Goal: Information Seeking & Learning: Check status

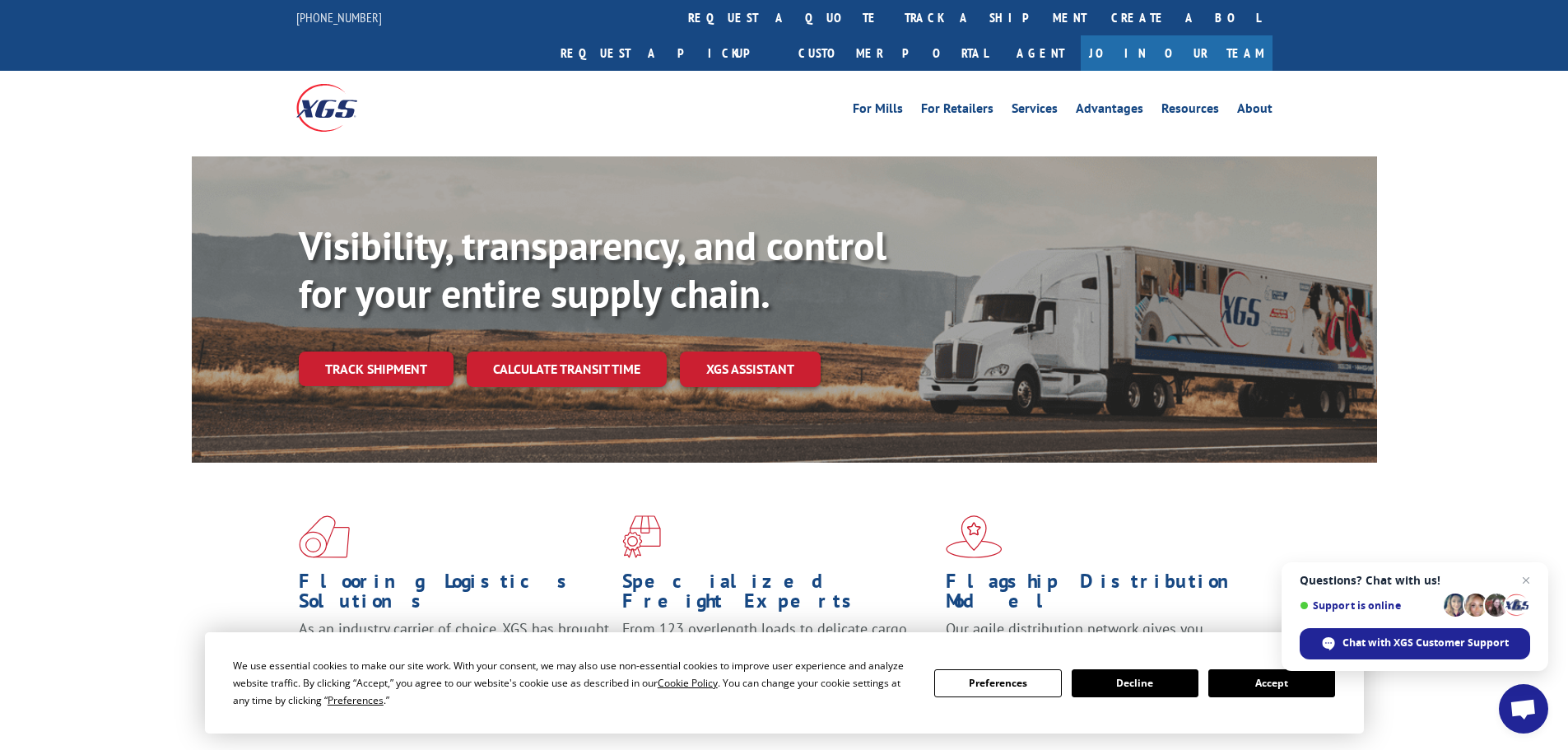
click at [1264, 683] on button "Accept" at bounding box center [1271, 683] width 126 height 28
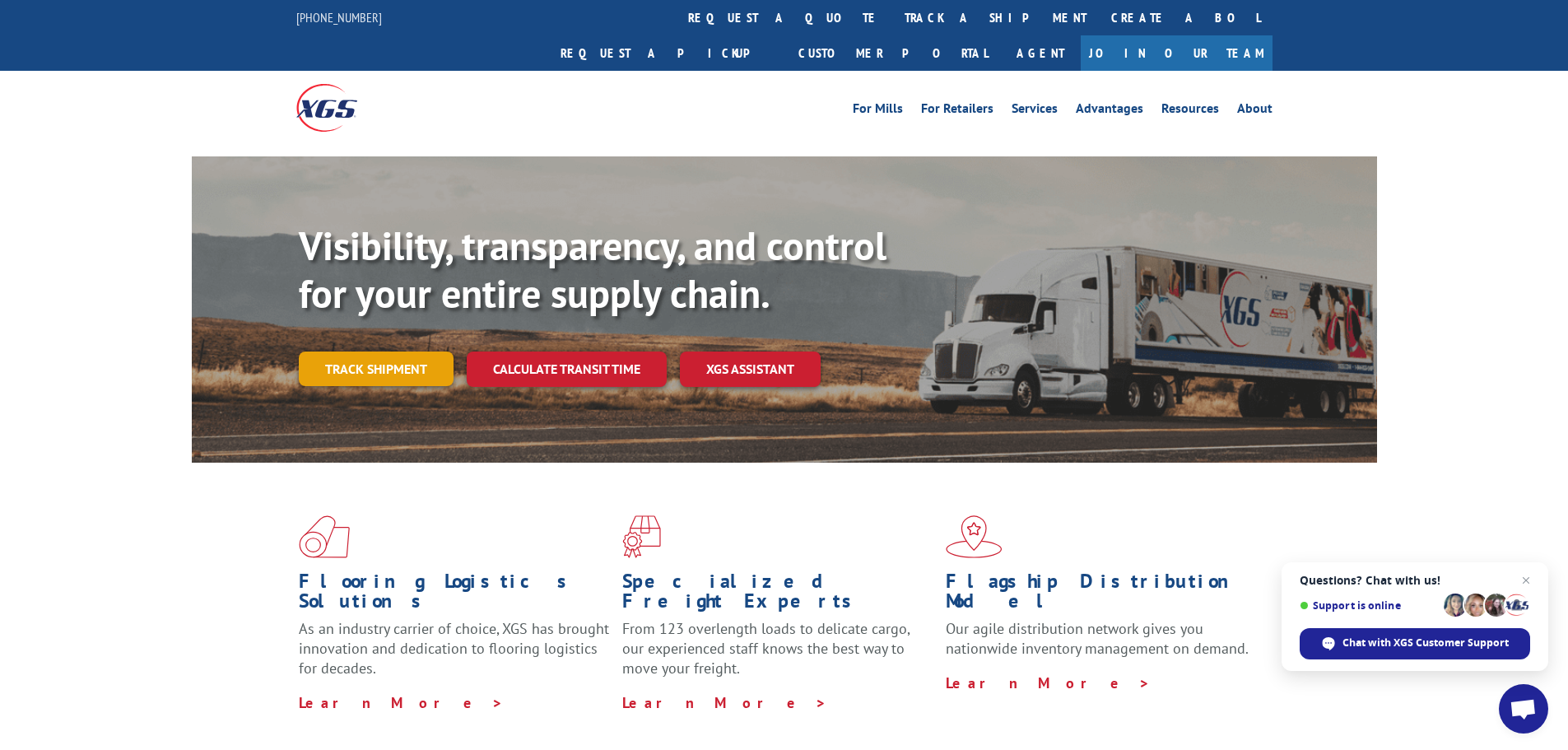
click at [375, 351] on link "Track shipment" at bounding box center [376, 369] width 154 height 35
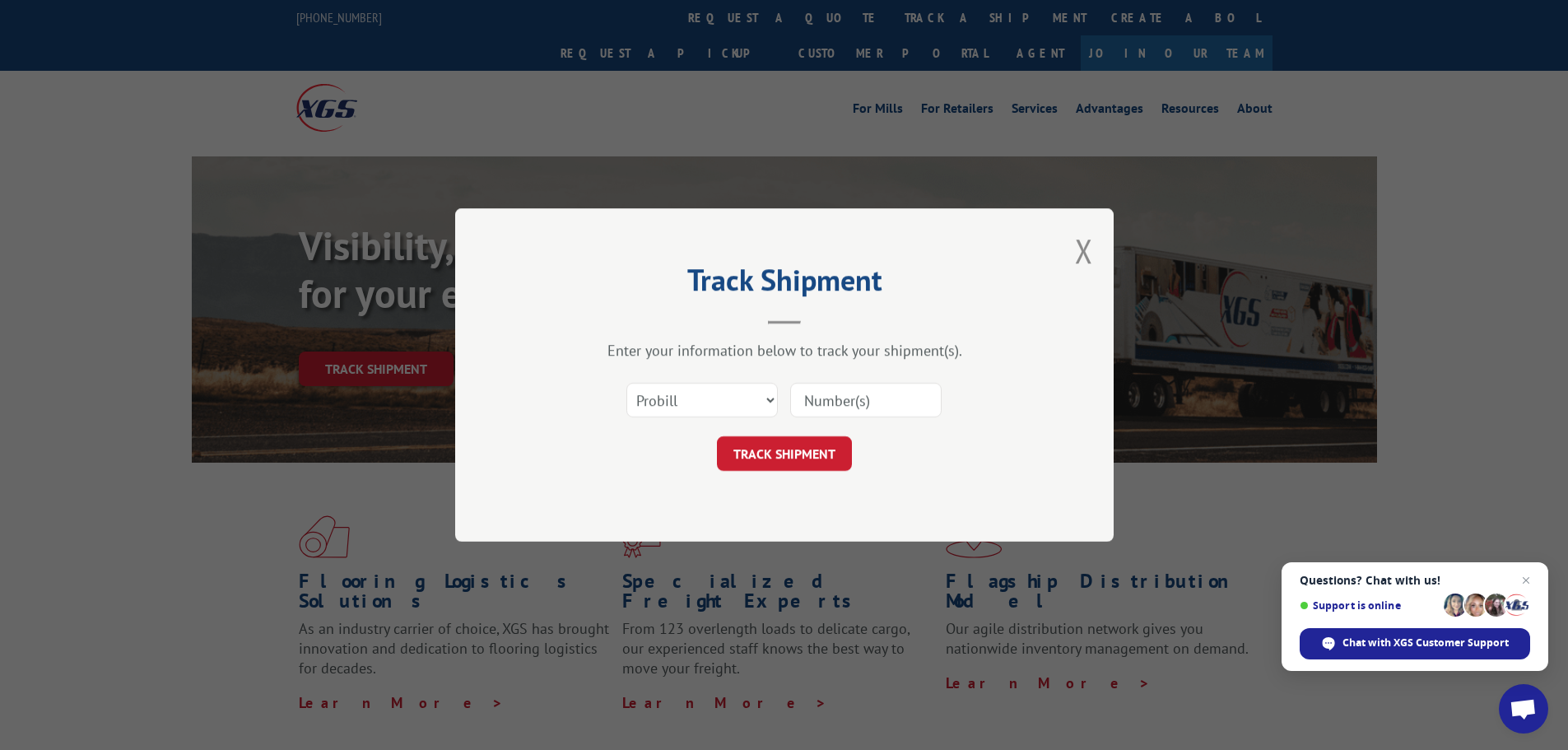
click at [832, 397] on input at bounding box center [866, 401] width 151 height 35
paste input "17596534"
type input "17596534"
click at [776, 460] on button "TRACK SHIPMENT" at bounding box center [784, 454] width 135 height 35
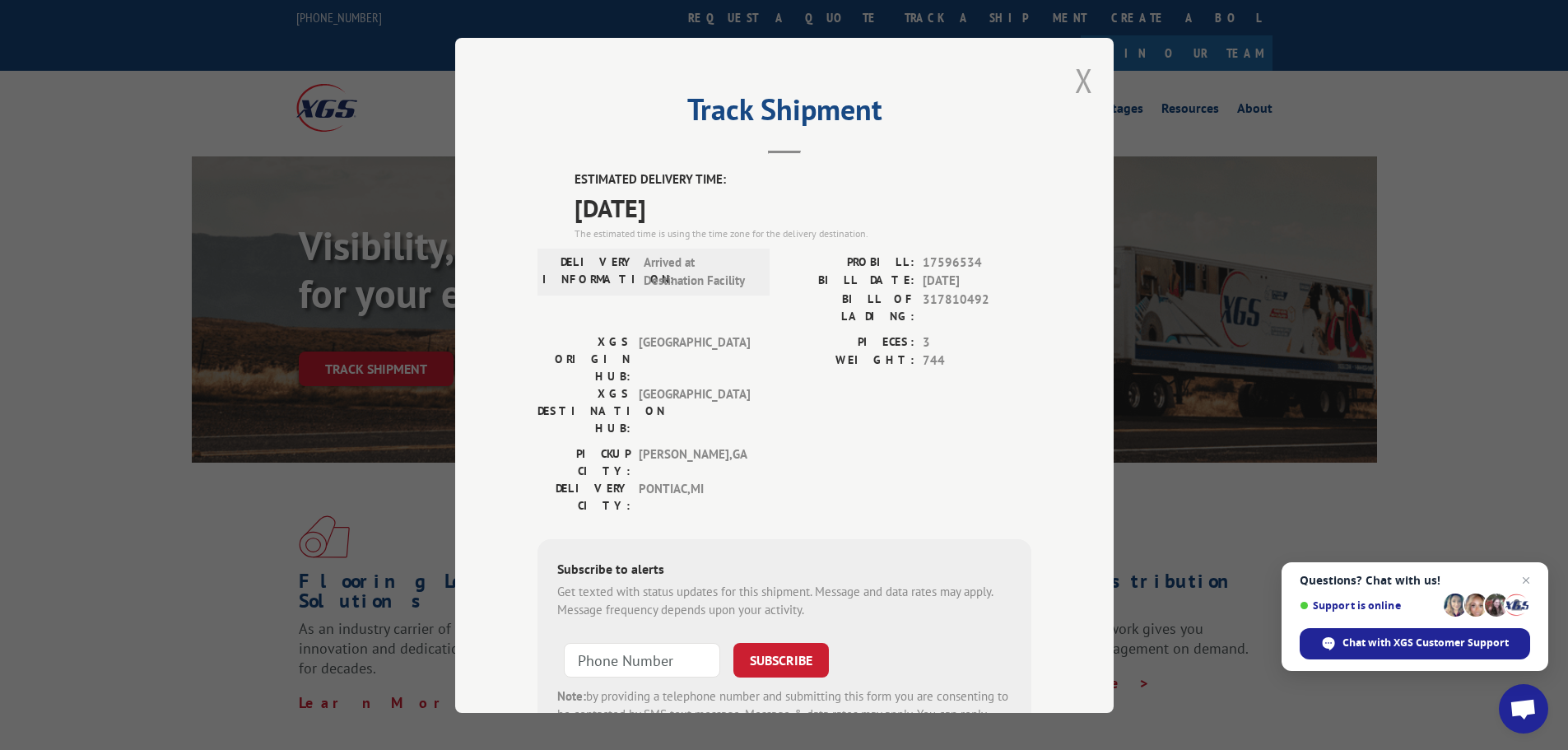
click at [1079, 75] on button "Close modal" at bounding box center [1084, 80] width 18 height 43
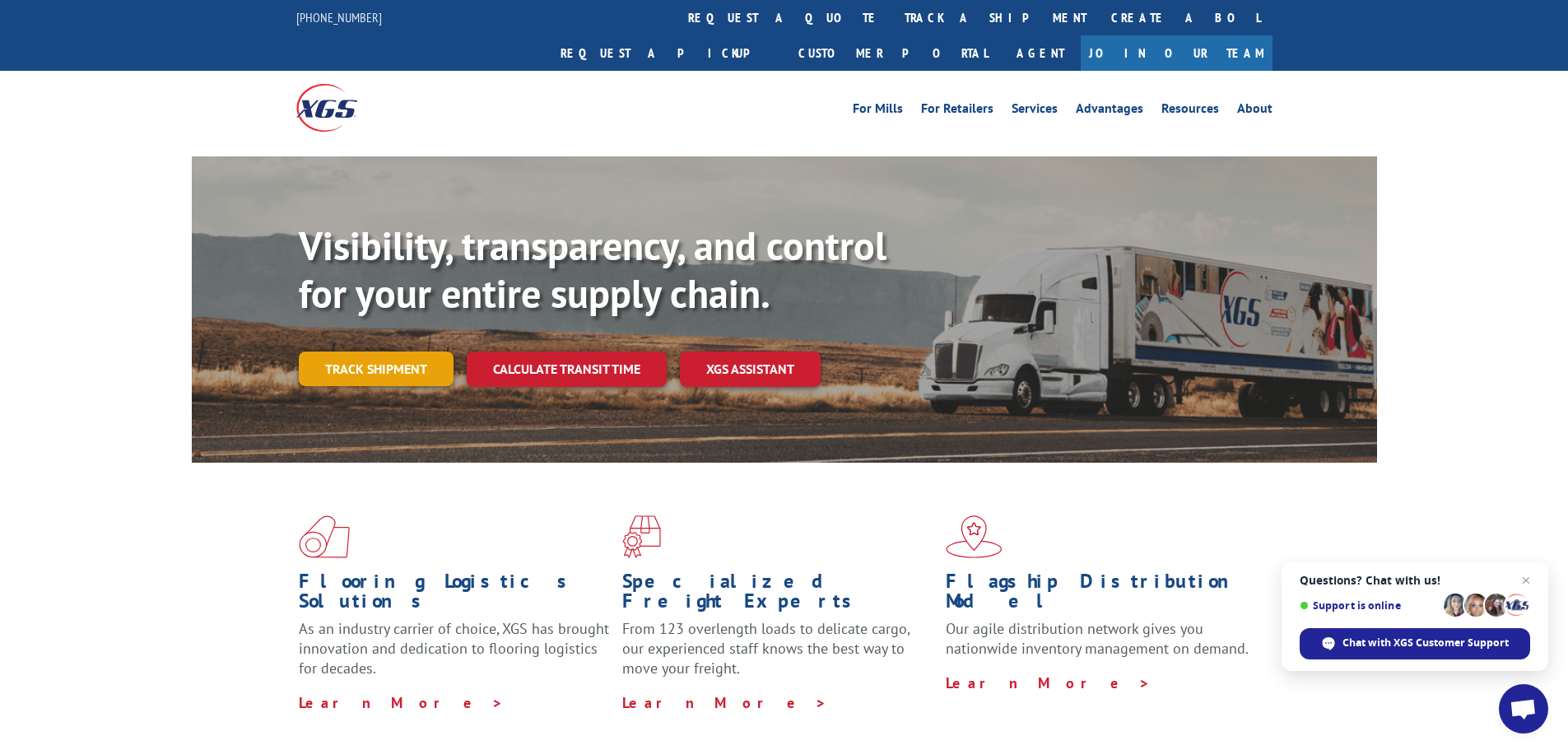
click at [396, 351] on link "Track shipment" at bounding box center [376, 369] width 154 height 35
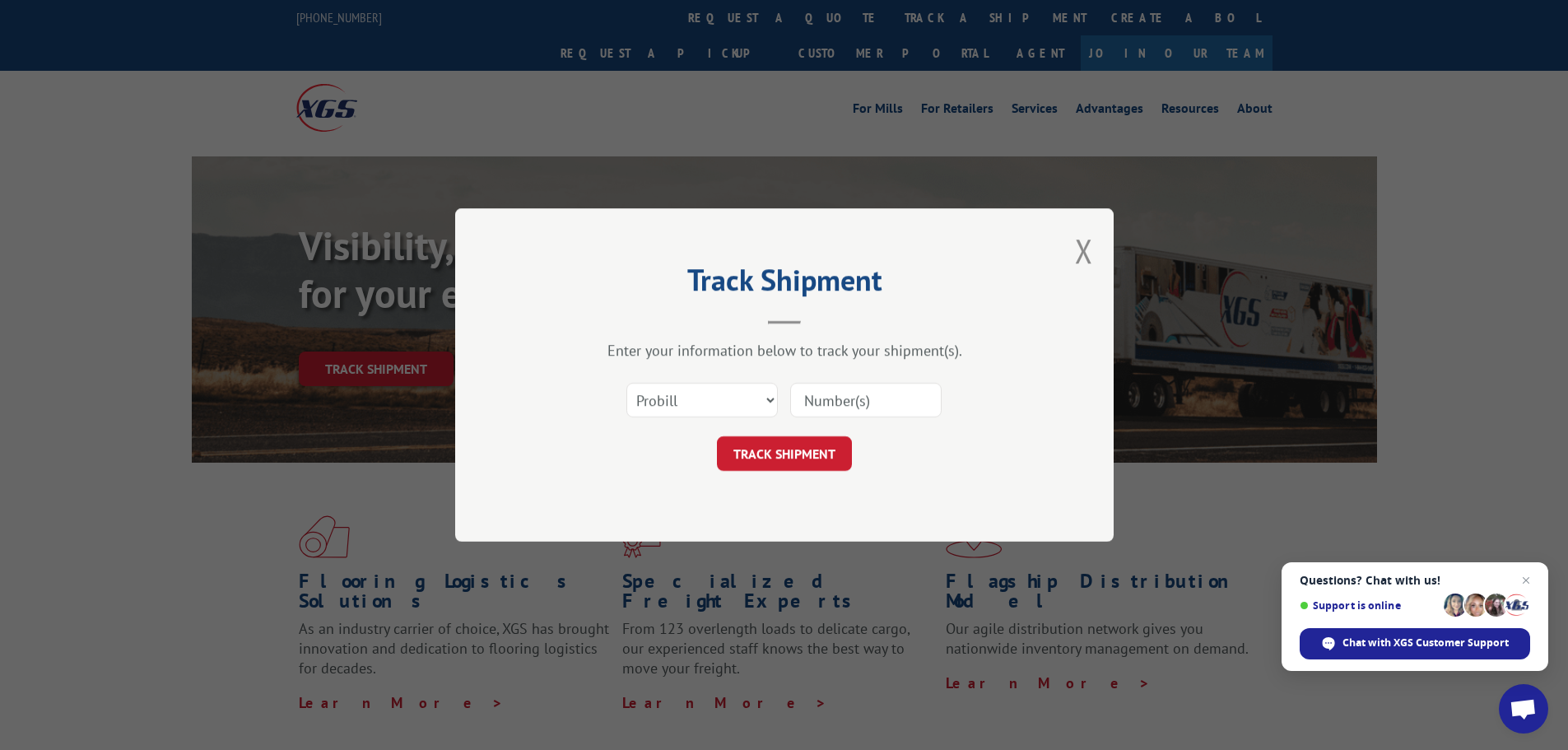
click at [849, 401] on input at bounding box center [866, 401] width 151 height 35
paste input "17597618"
type input "17597618"
click at [796, 455] on button "TRACK SHIPMENT" at bounding box center [784, 454] width 135 height 35
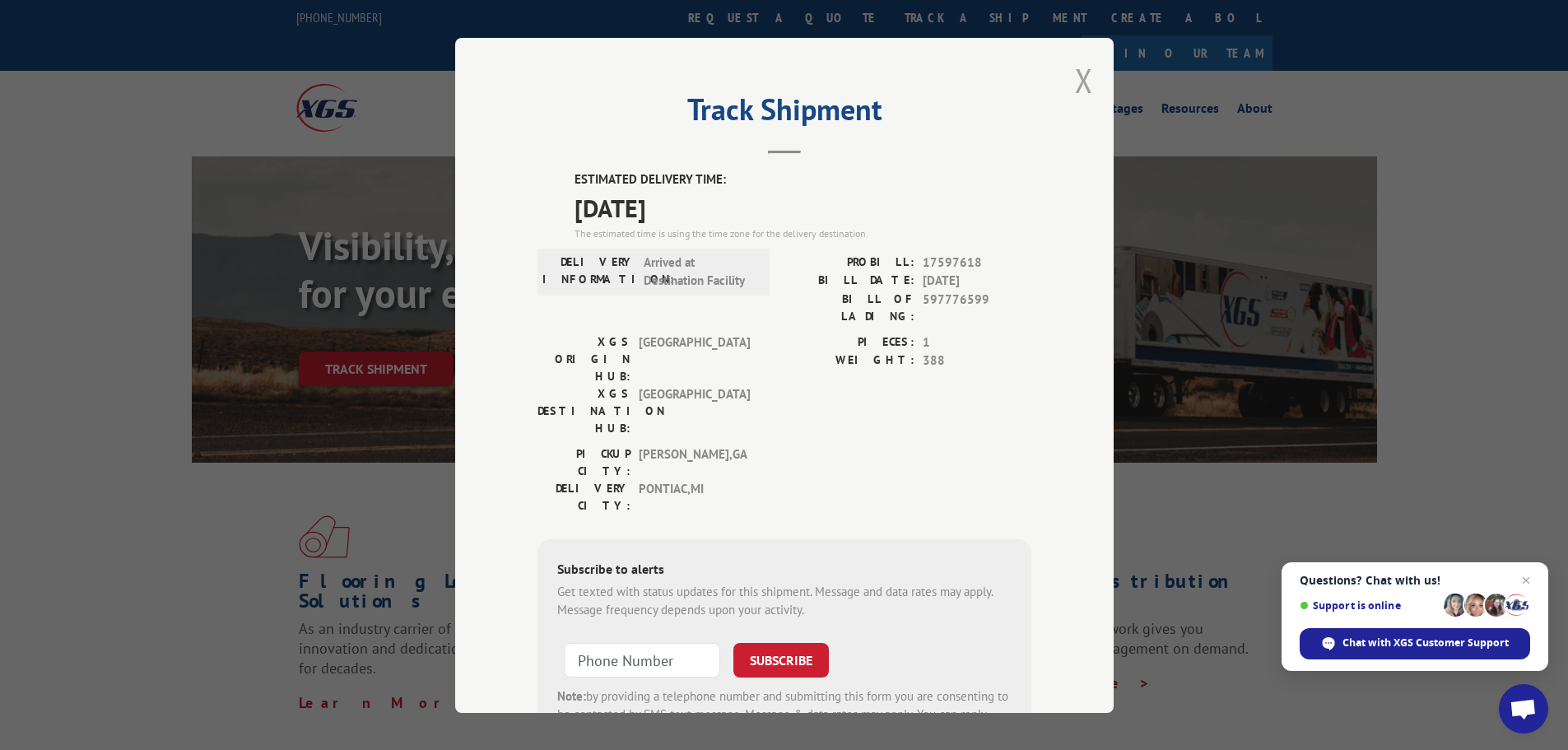
click at [1078, 83] on button "Close modal" at bounding box center [1084, 80] width 18 height 43
